Goal: Task Accomplishment & Management: Manage account settings

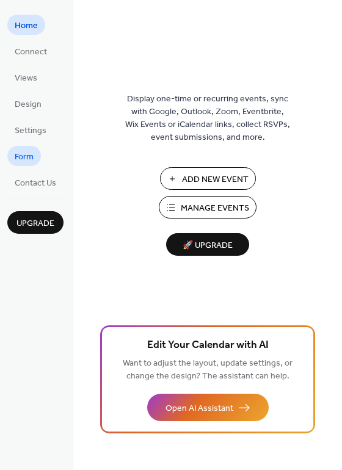
click at [26, 158] on span "Form" at bounding box center [24, 157] width 19 height 13
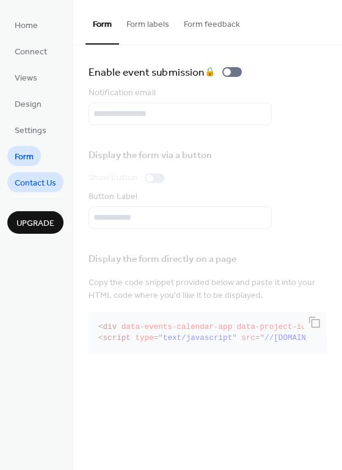
click at [39, 185] on span "Contact Us" at bounding box center [36, 183] width 42 height 13
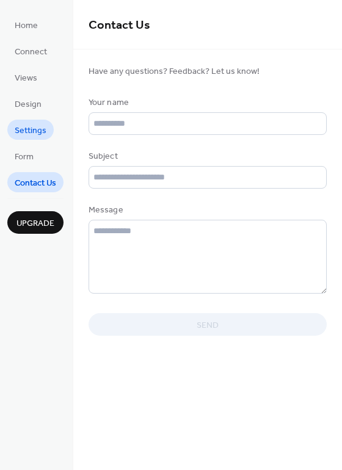
click at [15, 125] on span "Settings" at bounding box center [31, 131] width 32 height 13
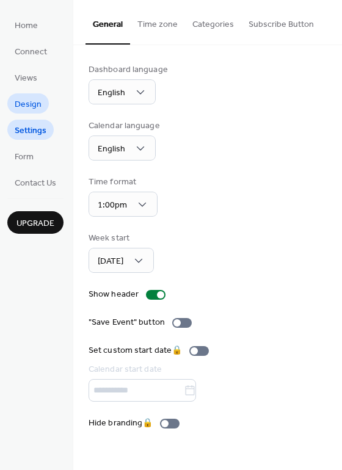
click at [29, 105] on span "Design" at bounding box center [28, 104] width 27 height 13
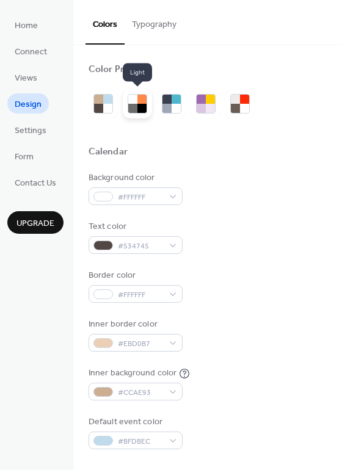
click at [141, 109] on div at bounding box center [141, 108] width 9 height 9
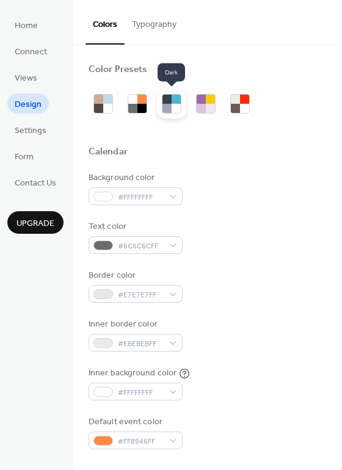
click at [176, 109] on div at bounding box center [176, 108] width 9 height 9
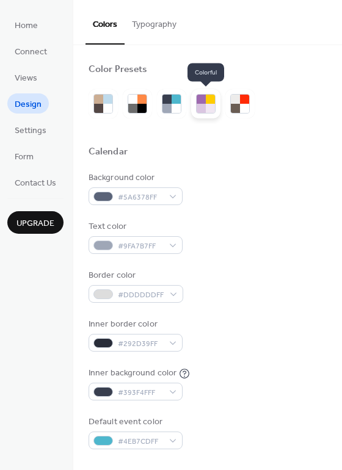
click at [205, 109] on div at bounding box center [201, 108] width 9 height 9
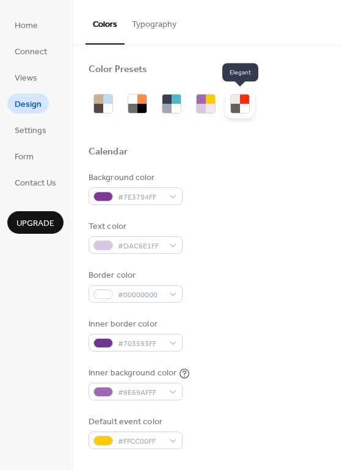
click at [245, 107] on div at bounding box center [244, 108] width 9 height 9
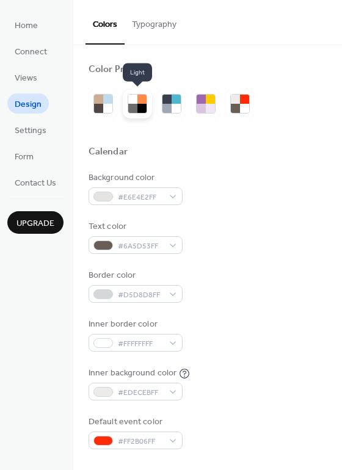
click at [143, 107] on div at bounding box center [141, 108] width 9 height 9
click at [164, 25] on button "Typography" at bounding box center [154, 21] width 59 height 43
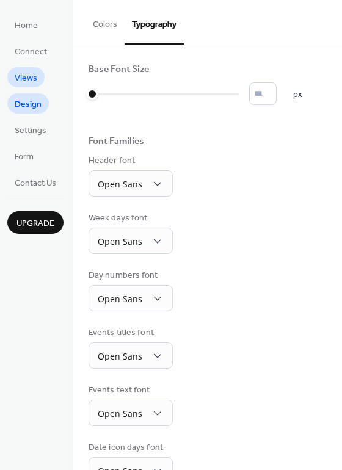
click at [33, 78] on span "Views" at bounding box center [26, 78] width 23 height 13
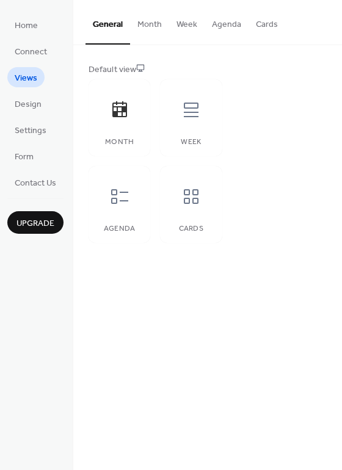
click at [147, 25] on button "Month" at bounding box center [149, 21] width 39 height 43
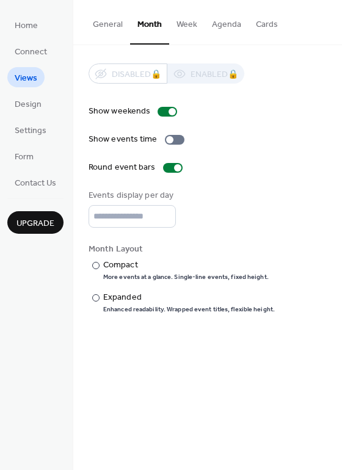
click at [189, 21] on button "Week" at bounding box center [186, 21] width 35 height 43
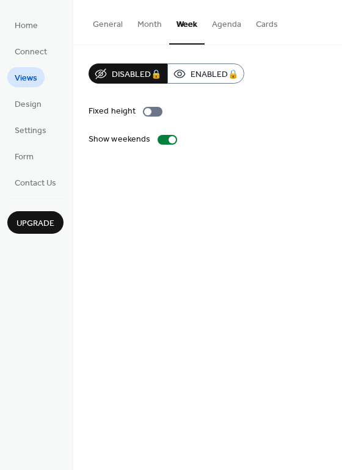
click at [151, 24] on button "Month" at bounding box center [149, 21] width 39 height 43
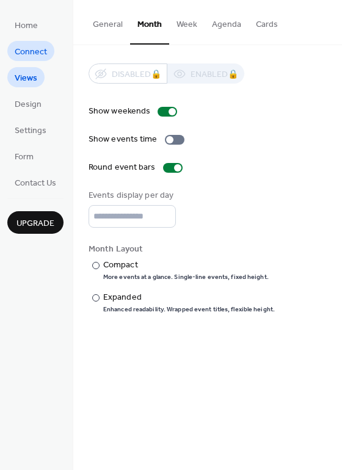
click at [25, 57] on span "Connect" at bounding box center [31, 52] width 32 height 13
